Goal: Information Seeking & Learning: Understand process/instructions

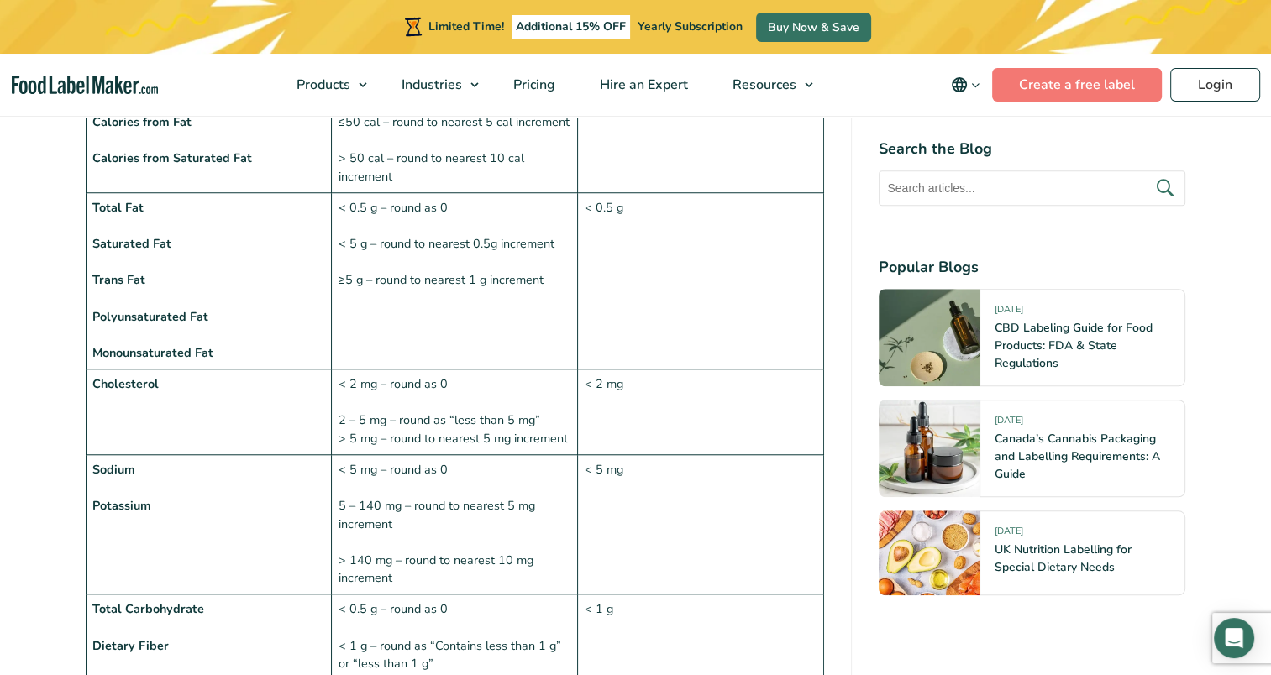
scroll to position [924, 0]
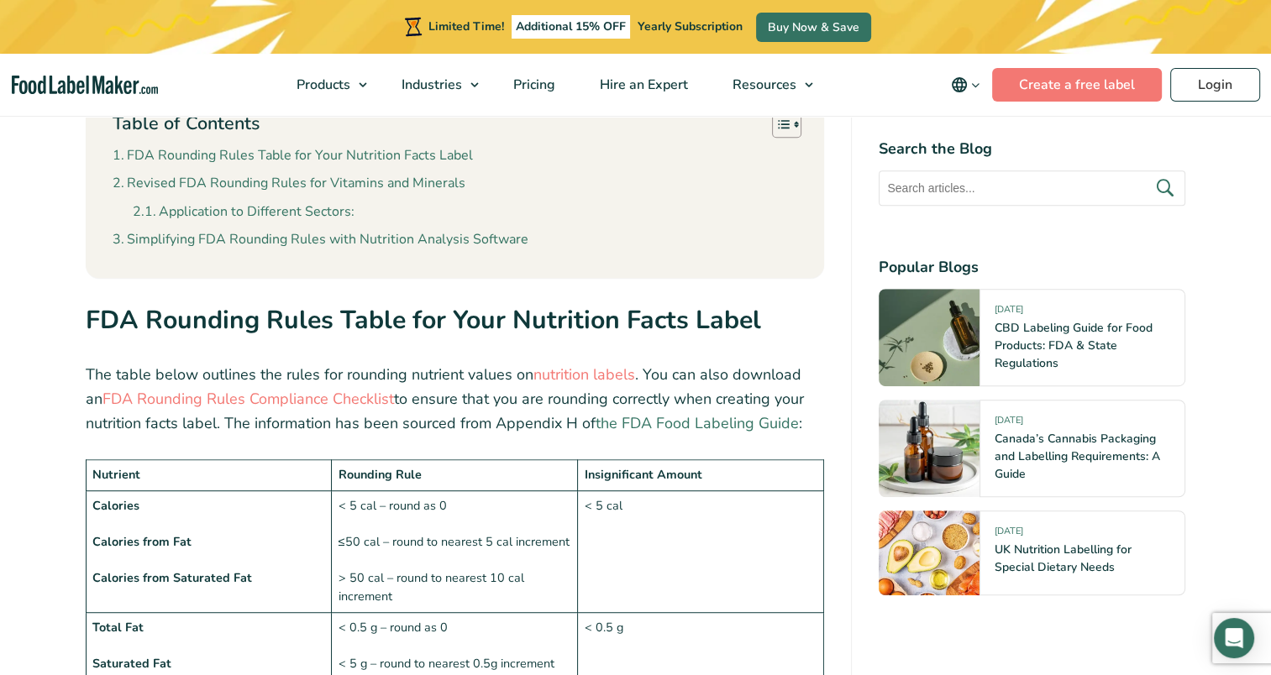
click at [760, 425] on link "the FDA Food Labeling Guide" at bounding box center [697, 423] width 203 height 20
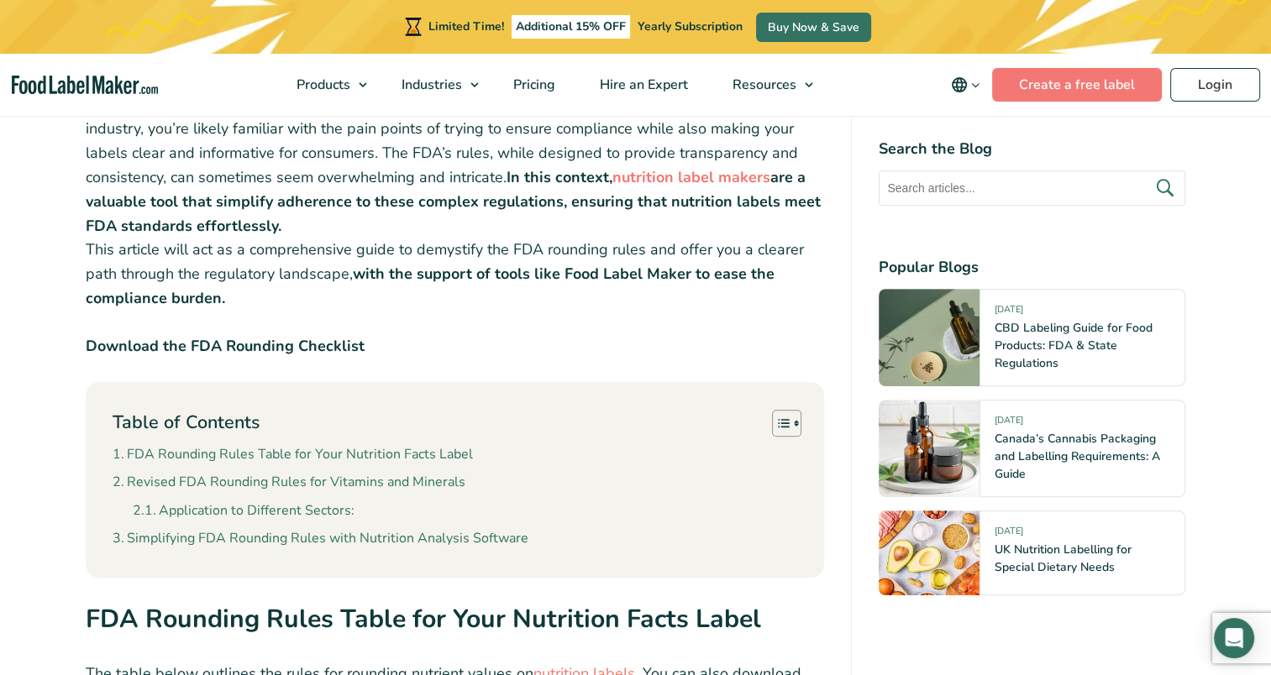
scroll to position [756, 0]
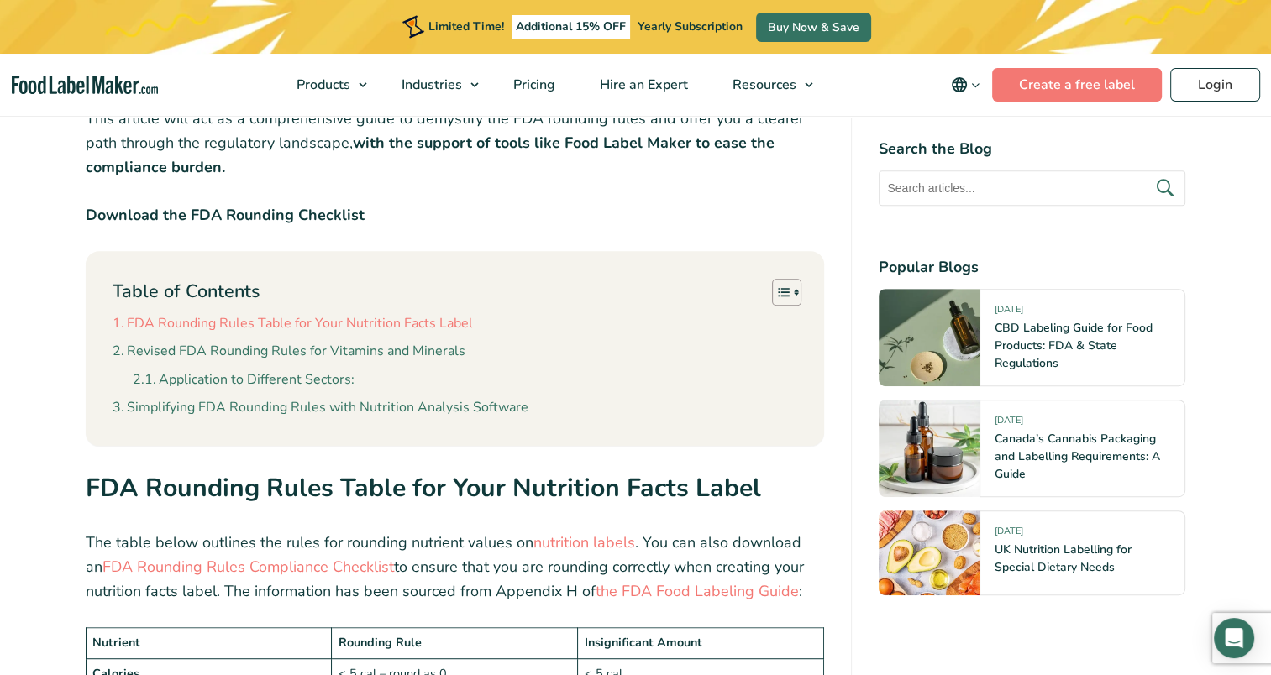
click at [418, 320] on link "FDA Rounding Rules Table for Your Nutrition Facts Label" at bounding box center [293, 324] width 360 height 22
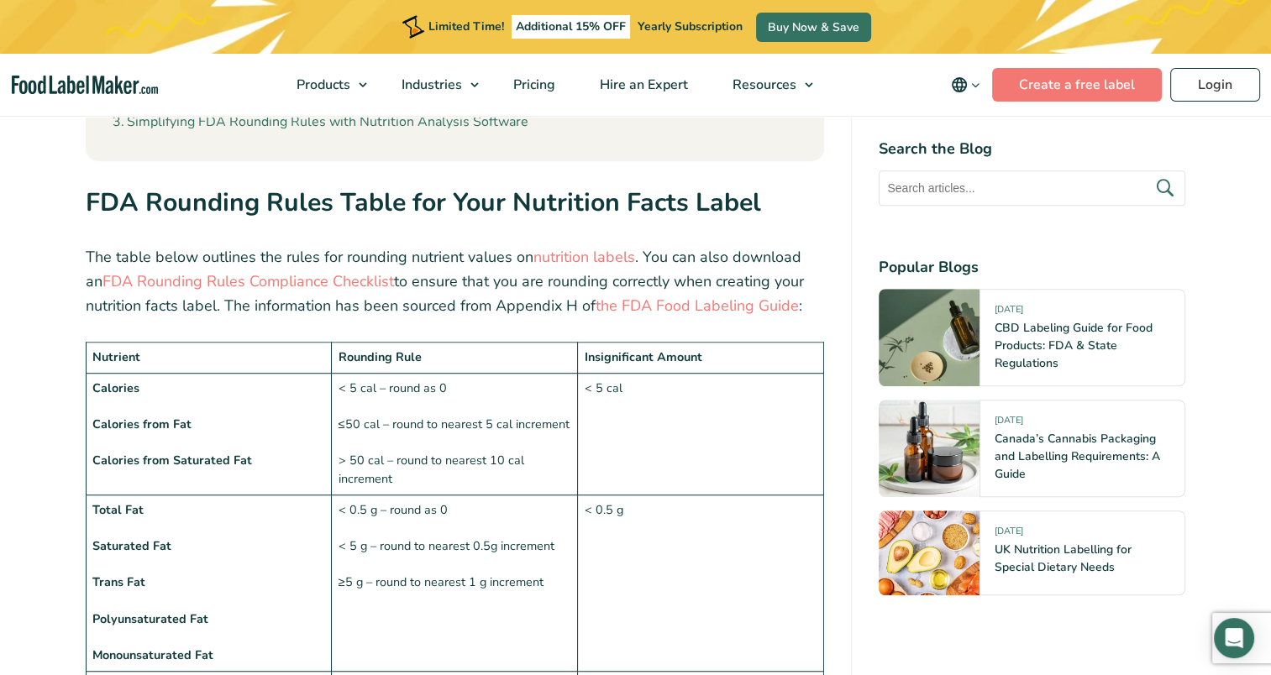
scroll to position [1043, 0]
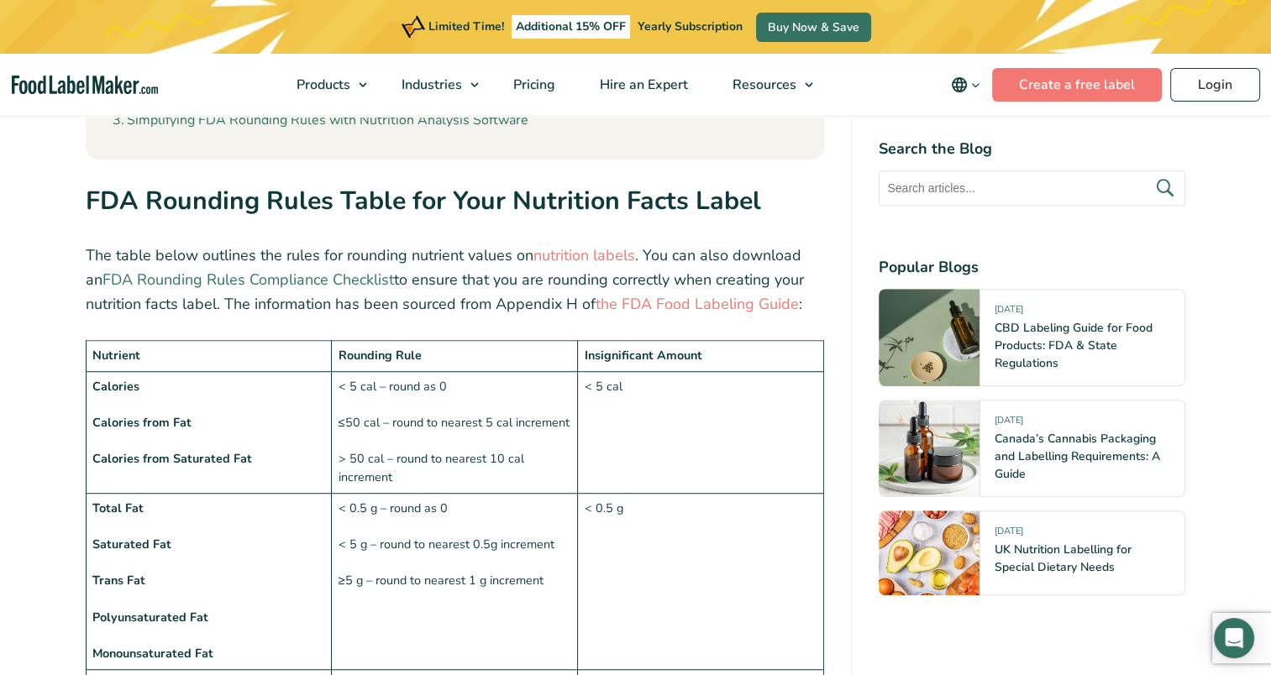
drag, startPoint x: 309, startPoint y: 279, endPoint x: 269, endPoint y: 275, distance: 40.5
click at [269, 275] on link "FDA Rounding Rules Compliance Checklist" at bounding box center [247, 280] width 291 height 20
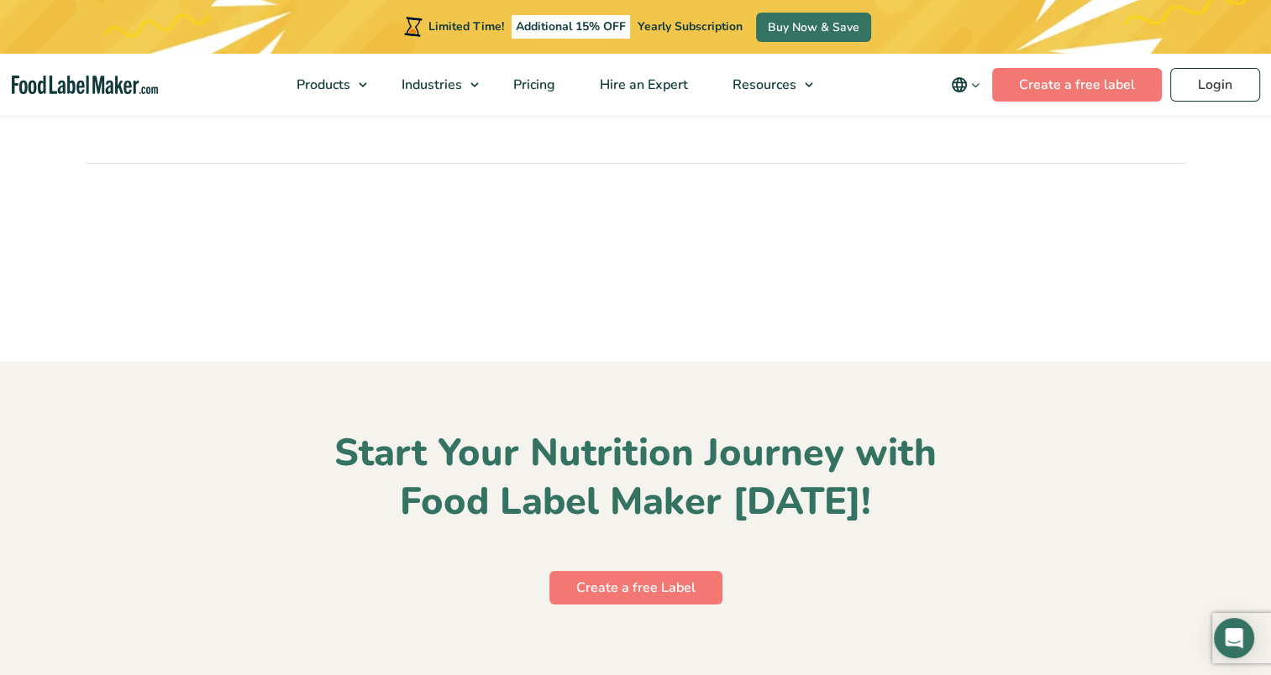
scroll to position [6803, 0]
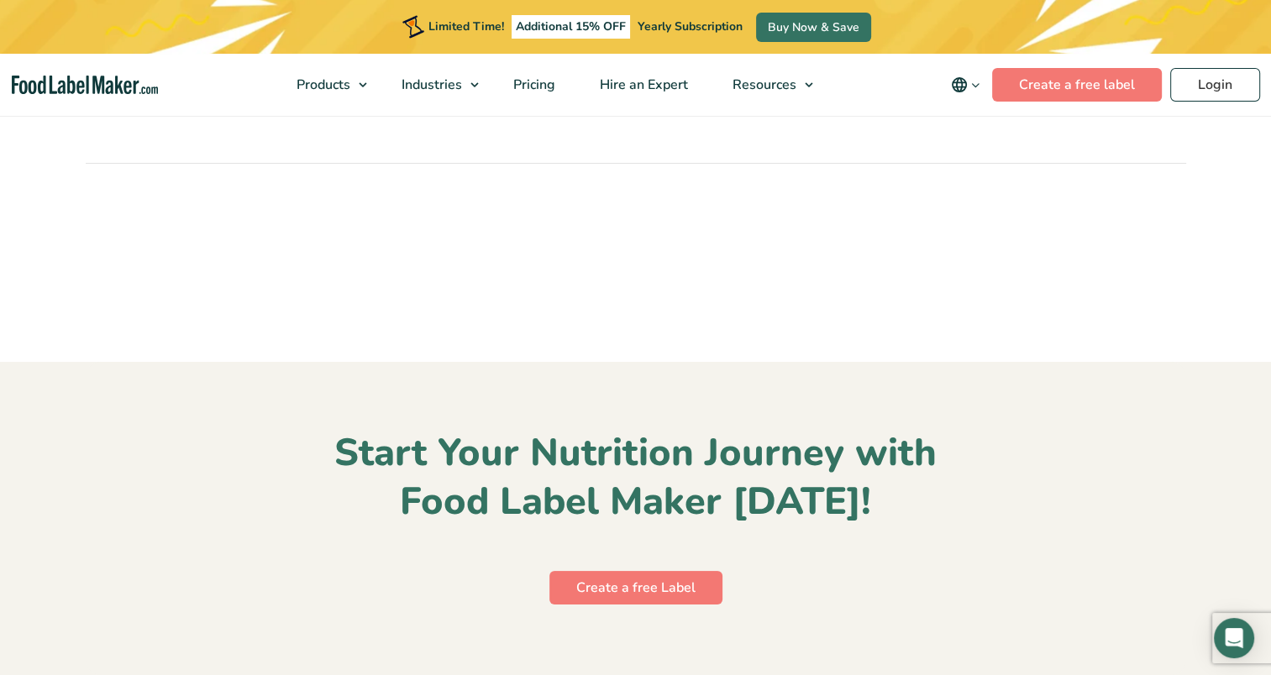
drag, startPoint x: 160, startPoint y: 342, endPoint x: 172, endPoint y: 440, distance: 99.1
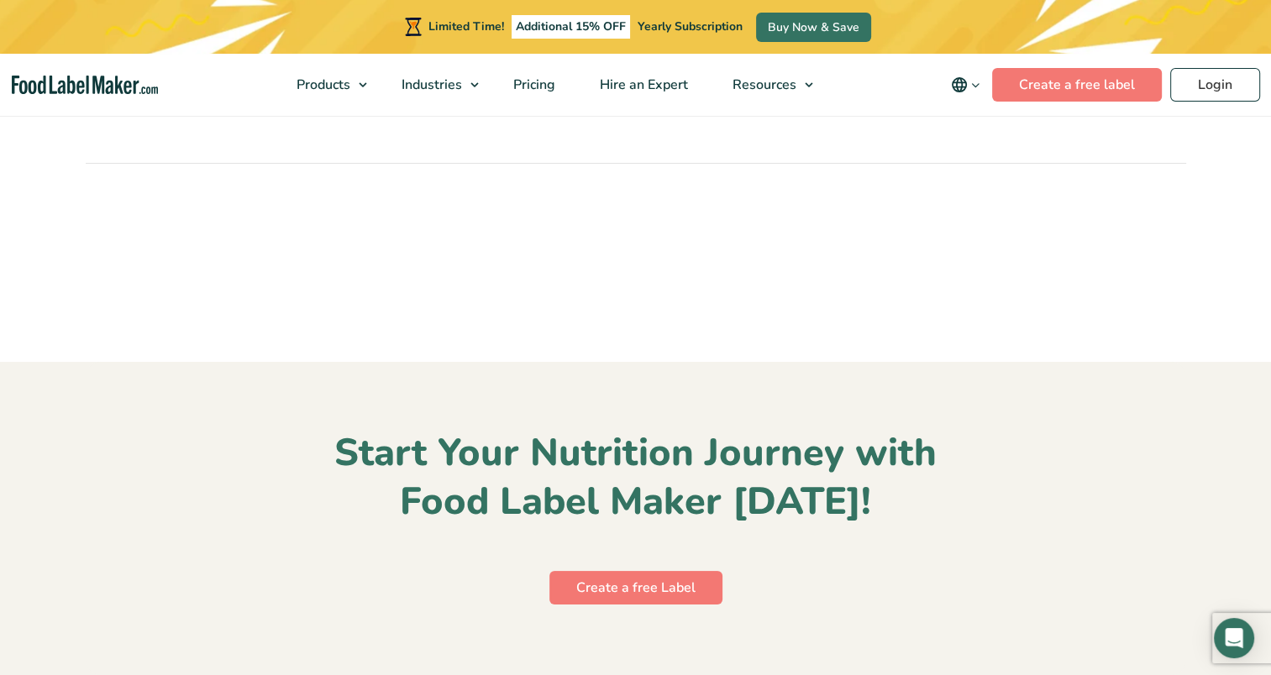
click at [172, 91] on span "05" at bounding box center [636, 79] width 1100 height 23
click at [222, 124] on span "A nutrition label shows things like calories and vitamins. A food label include…" at bounding box center [631, 114] width 1090 height 20
click at [217, 124] on span "A nutrition label shows things like calories and vitamins. A food label include…" at bounding box center [631, 114] width 1090 height 20
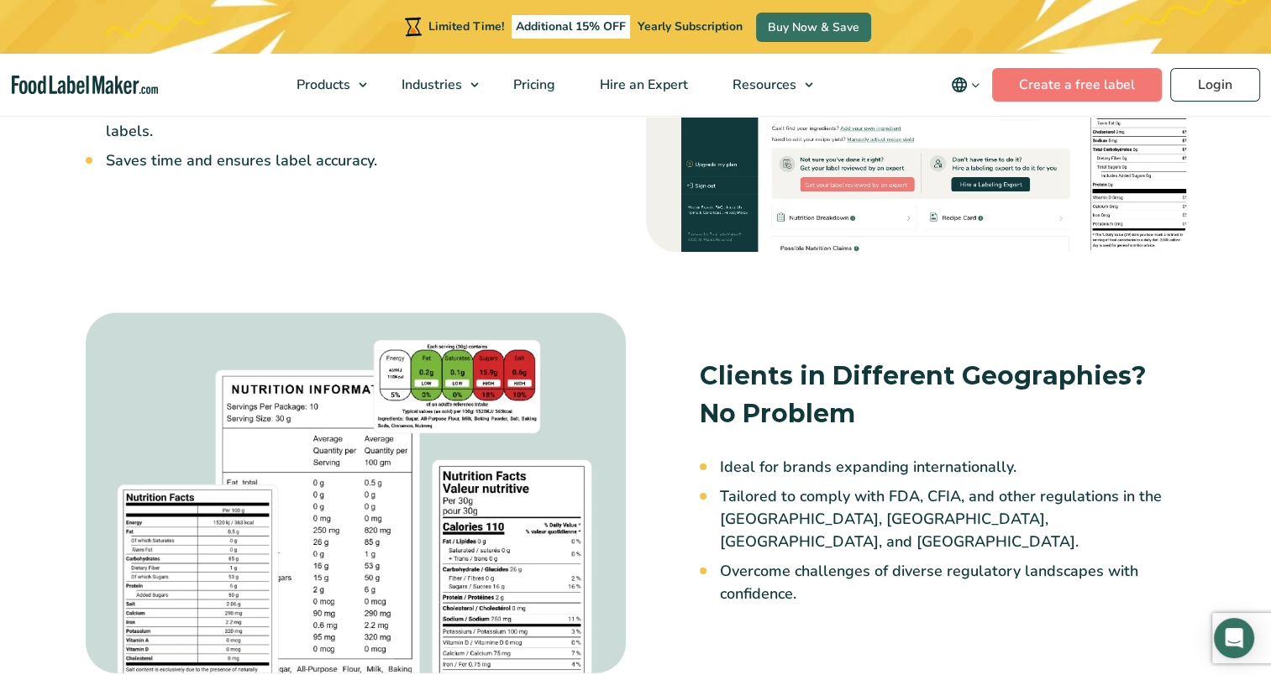
scroll to position [1596, 0]
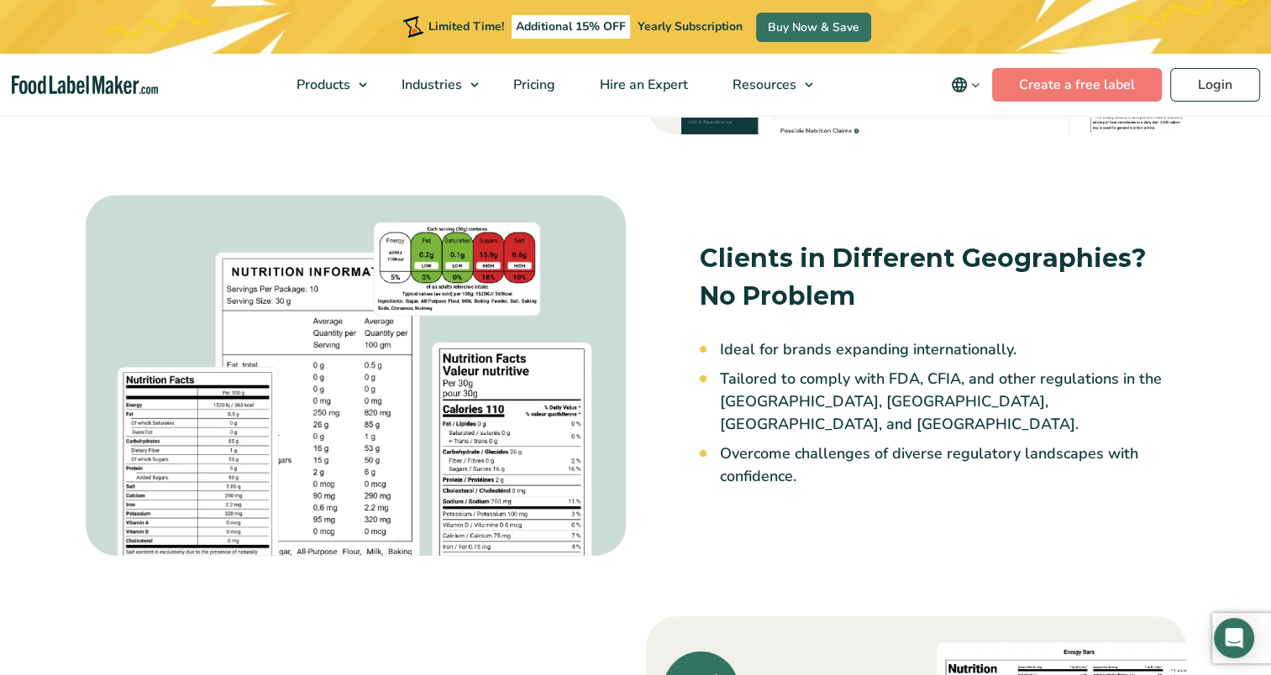
click at [427, 259] on img at bounding box center [356, 376] width 540 height 362
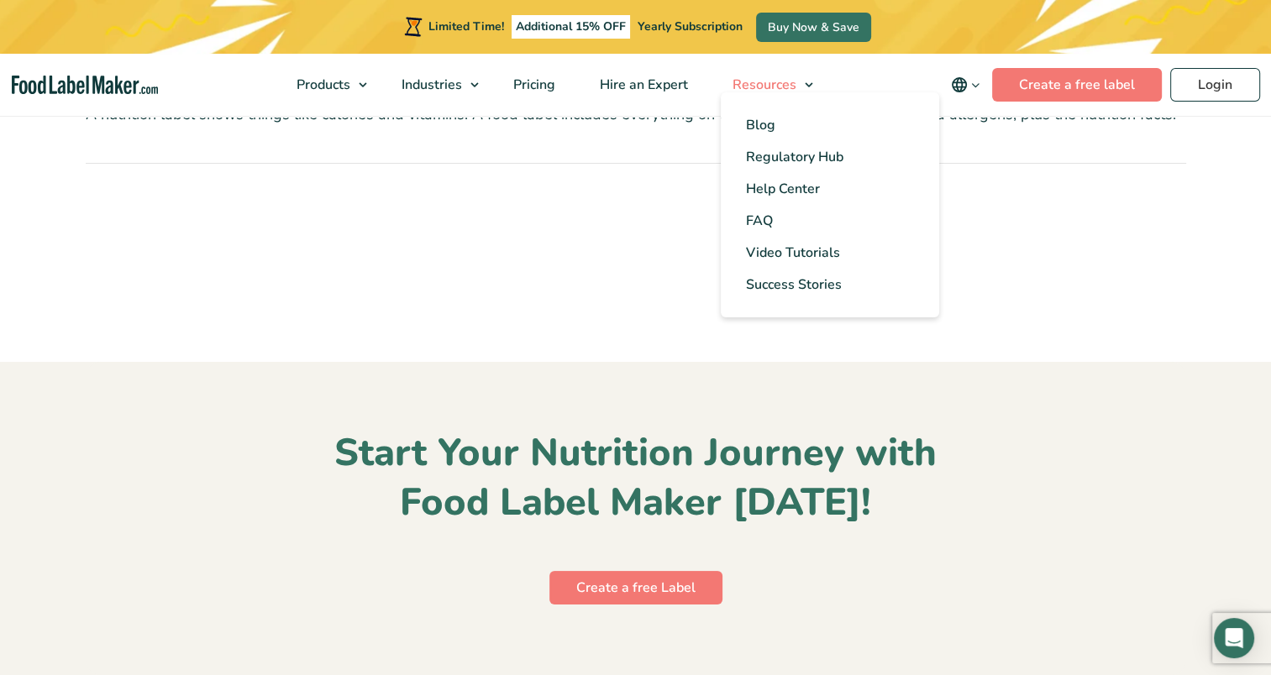
scroll to position [7559, 0]
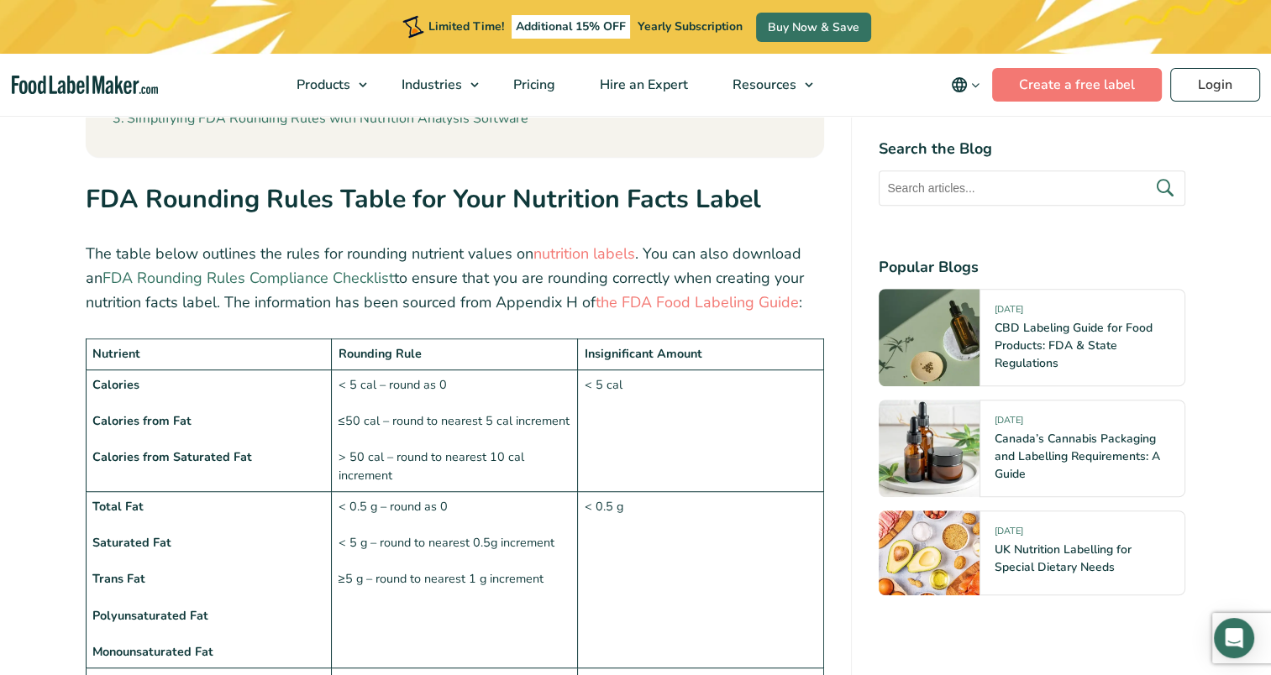
scroll to position [1211, 0]
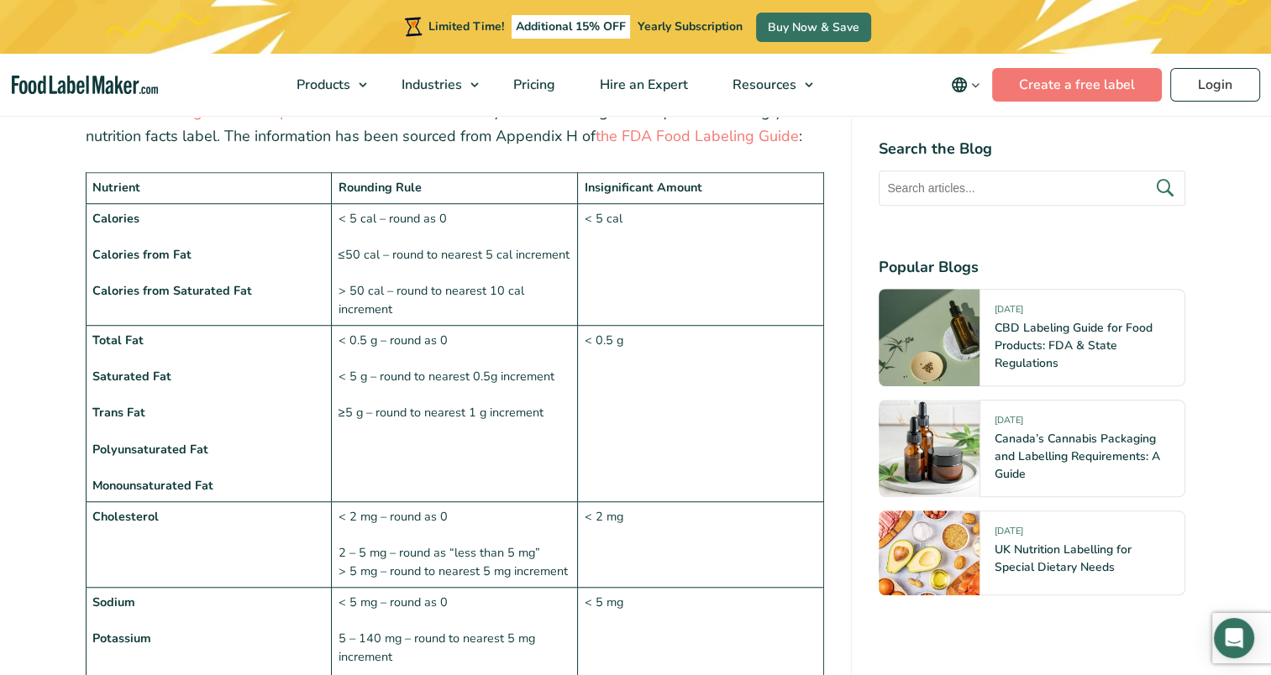
drag, startPoint x: 160, startPoint y: 262, endPoint x: 106, endPoint y: 207, distance: 77.8
click at [157, 255] on td "Calories Calories from Fat Calories from Saturated Fat" at bounding box center [209, 264] width 246 height 122
click at [104, 180] on strong "Nutrient" at bounding box center [116, 187] width 48 height 17
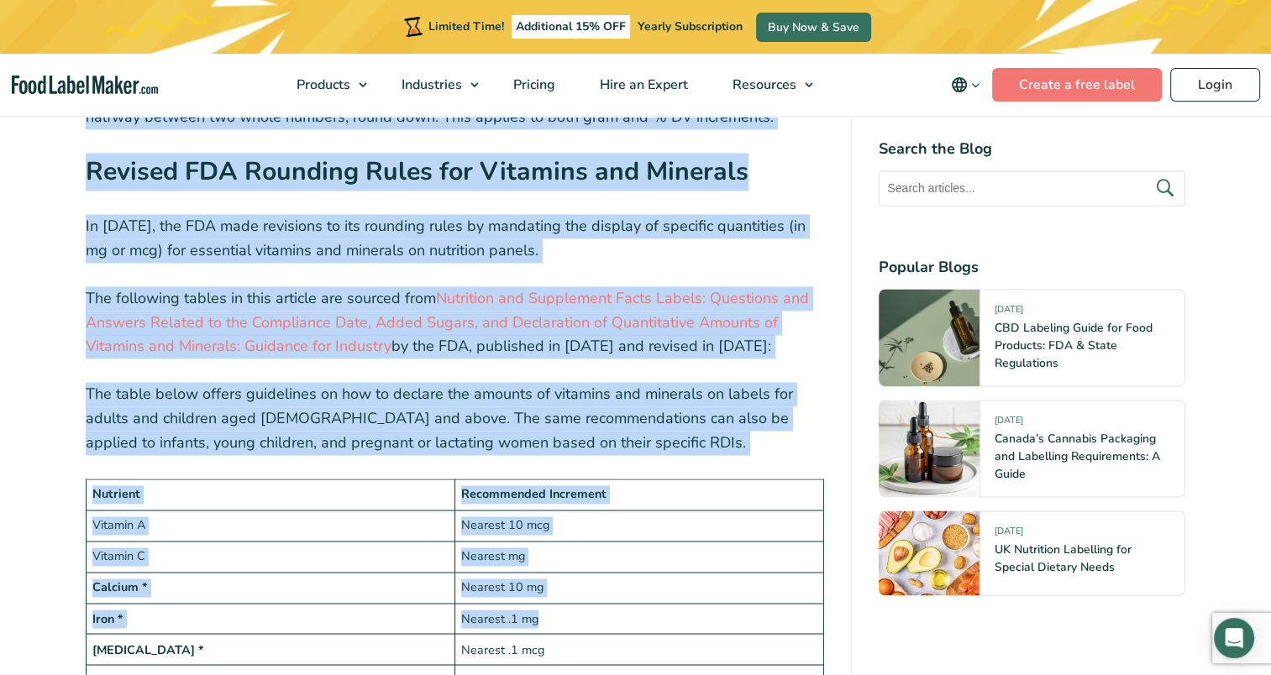
scroll to position [2615, 0]
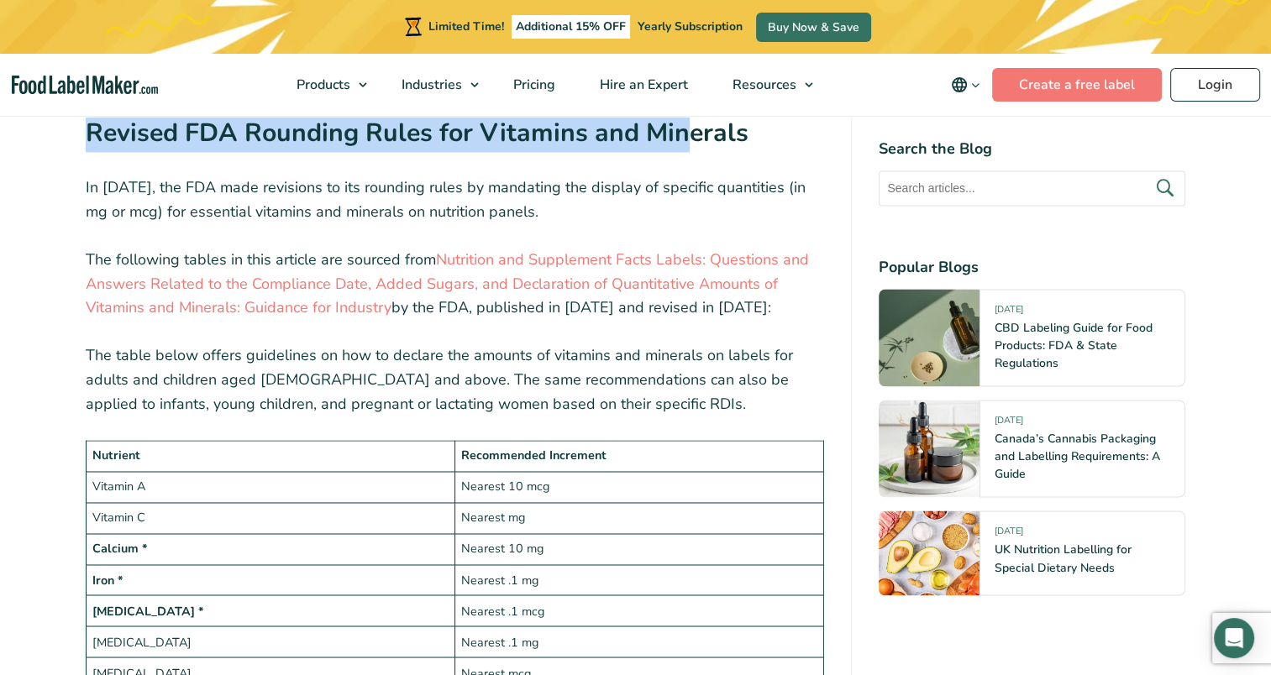
drag, startPoint x: 102, startPoint y: 176, endPoint x: 685, endPoint y: 132, distance: 584.6
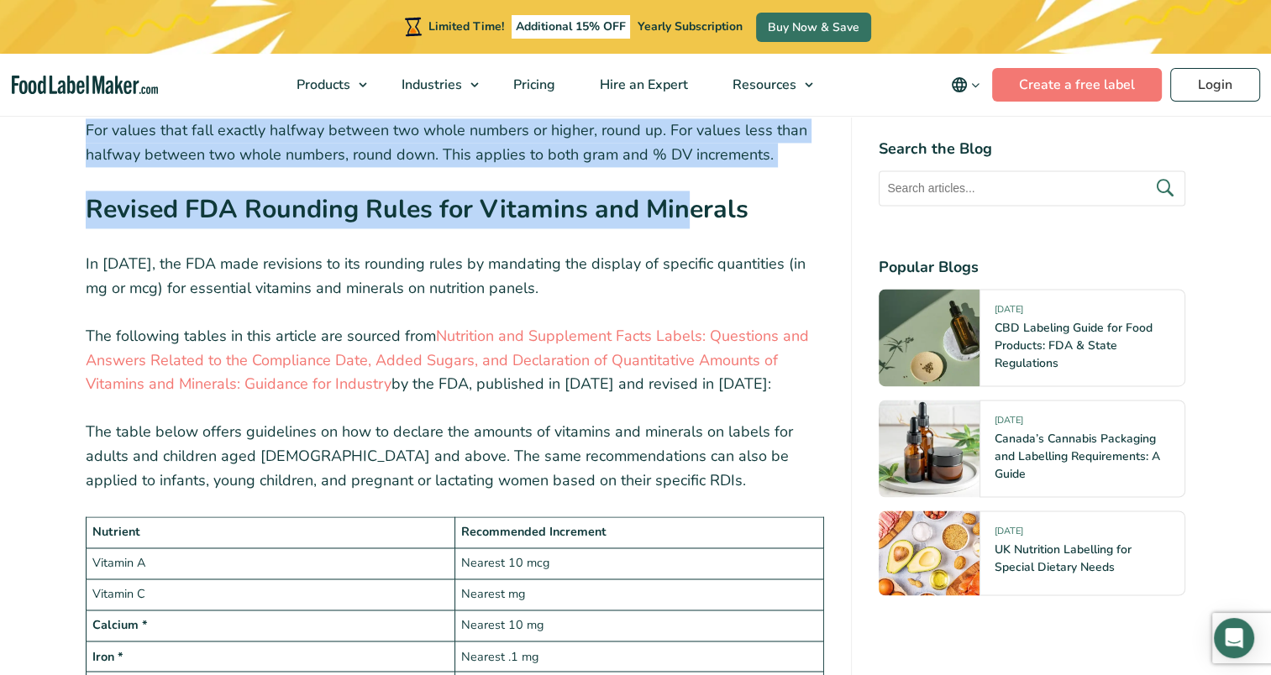
scroll to position [2447, 0]
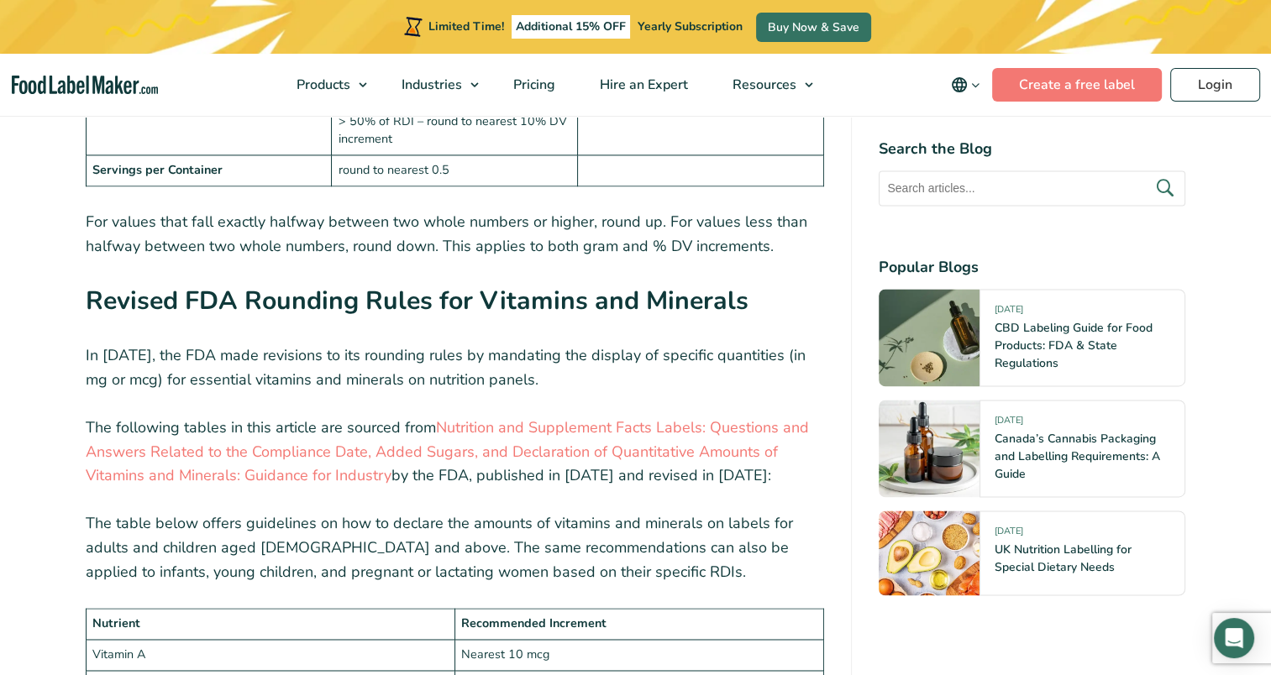
click at [260, 247] on p "For values that fall exactly halfway between two whole numbers or higher, round…" at bounding box center [455, 234] width 739 height 49
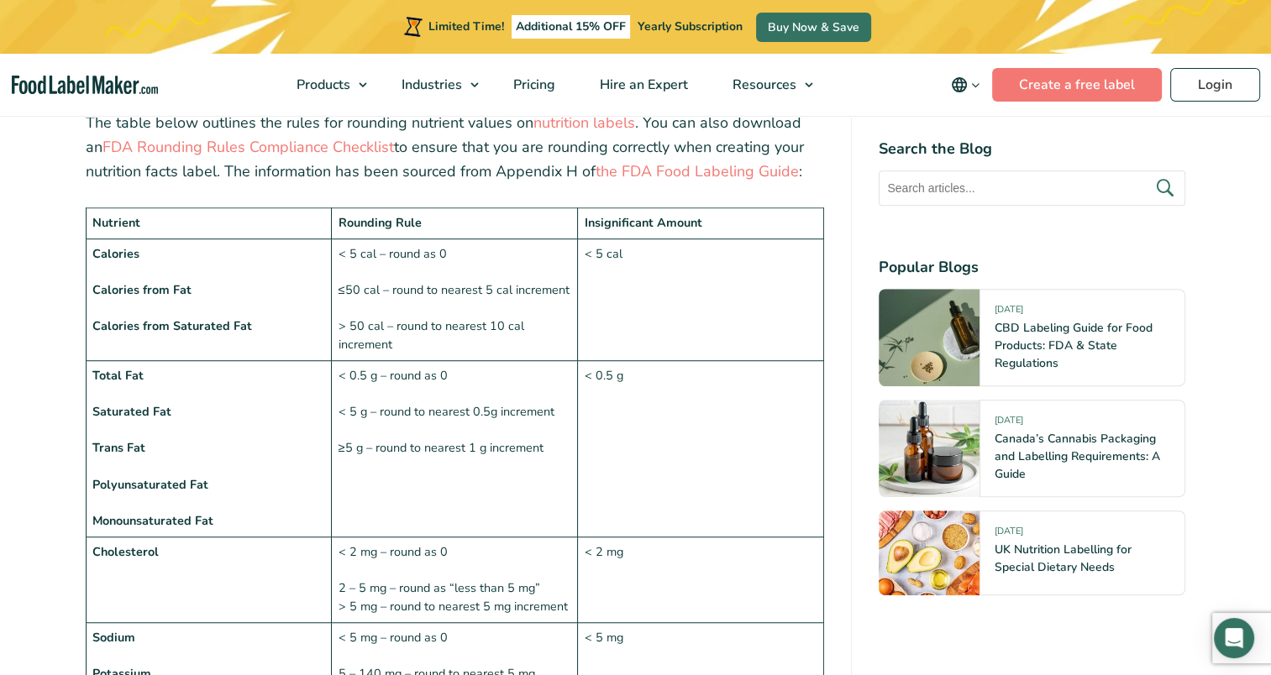
scroll to position [1187, 0]
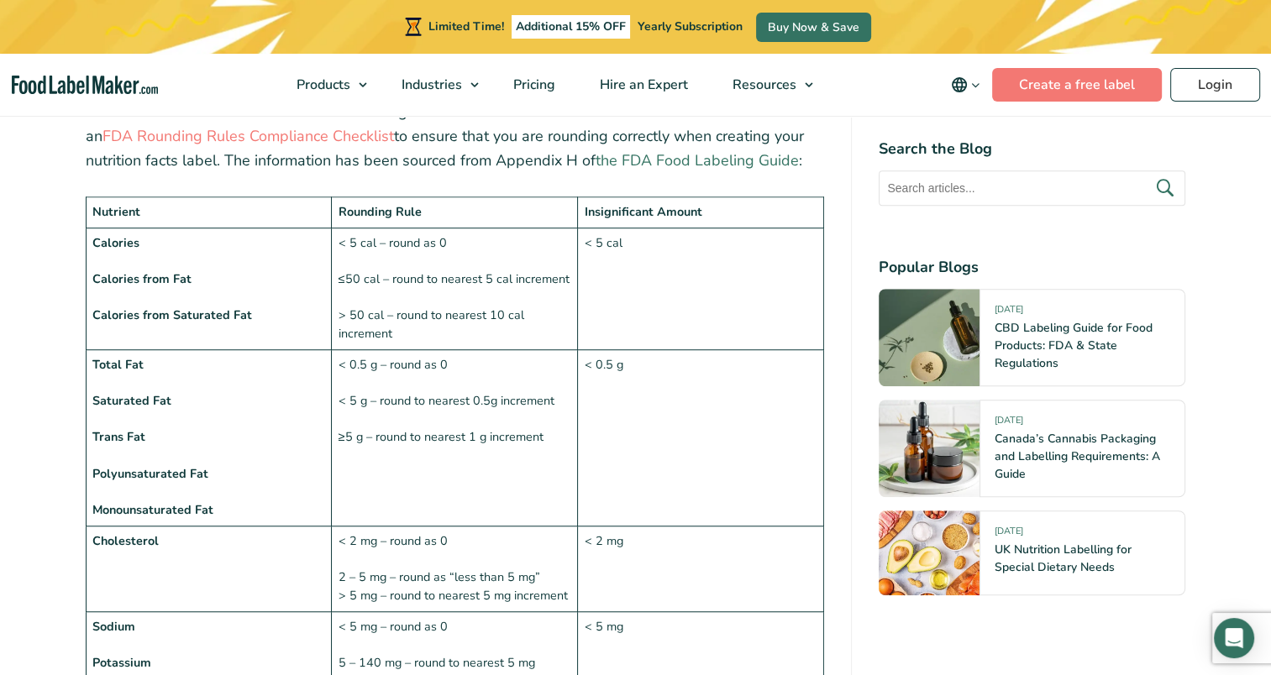
click at [661, 159] on link "the FDA Food Labeling Guide" at bounding box center [697, 160] width 203 height 20
